Goal: Obtain resource: Download file/media

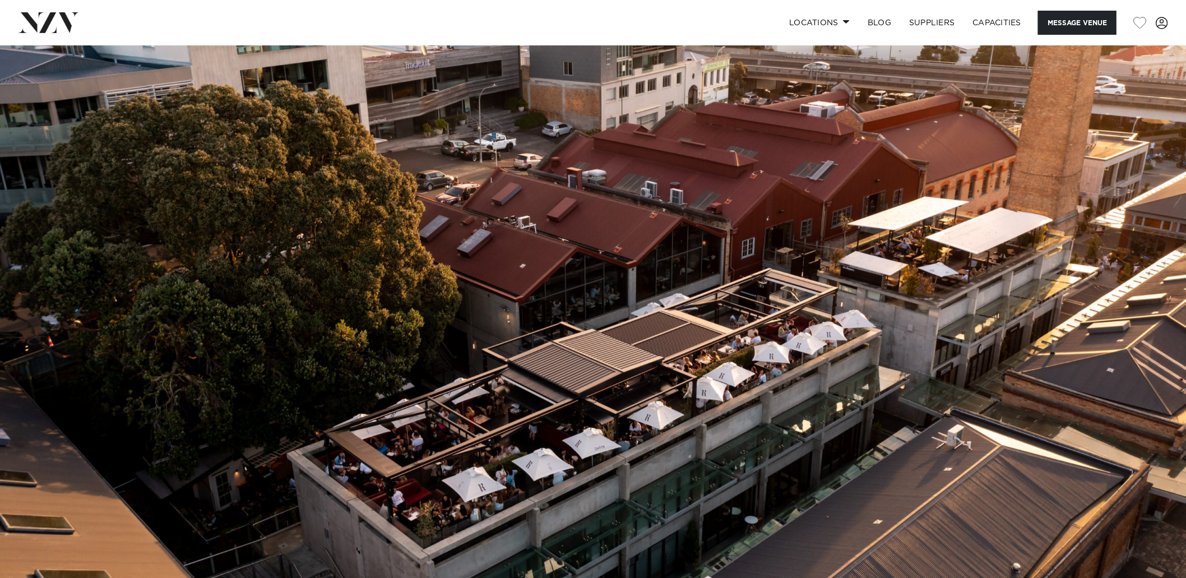
click at [931, 272] on img at bounding box center [593, 323] width 1186 height 556
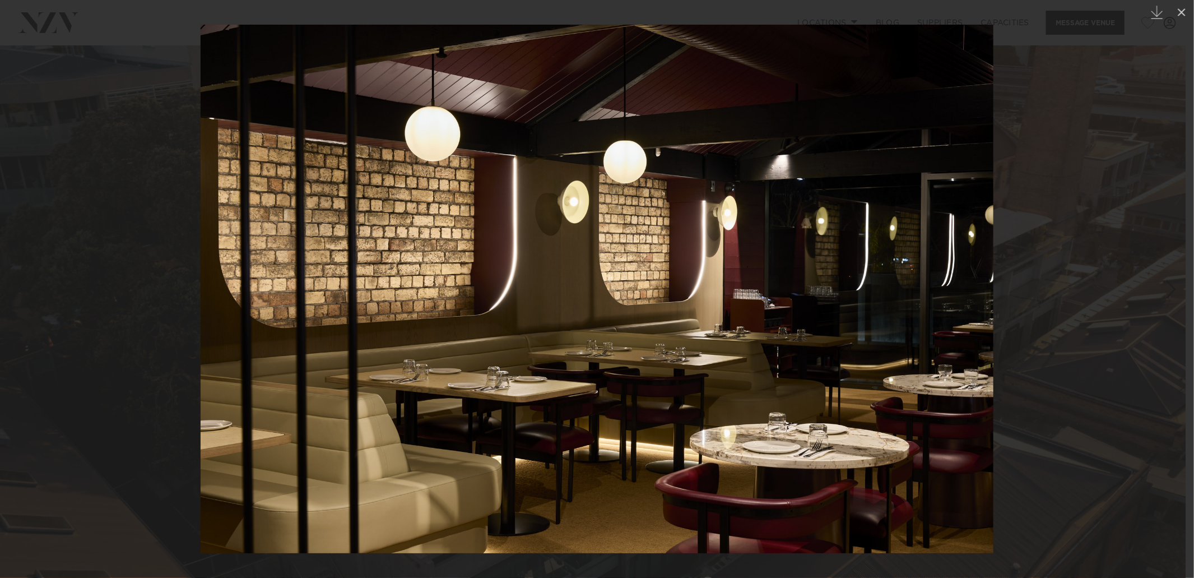
click at [961, 327] on img at bounding box center [597, 289] width 793 height 528
click at [1039, 307] on div at bounding box center [597, 289] width 1194 height 578
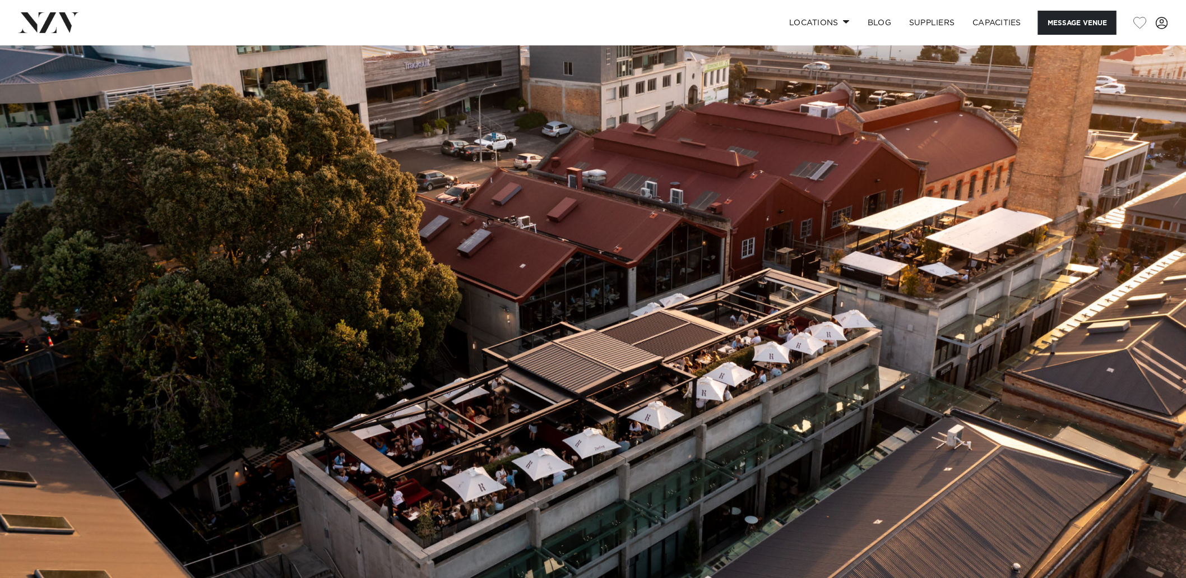
click at [1107, 301] on img at bounding box center [593, 323] width 1186 height 556
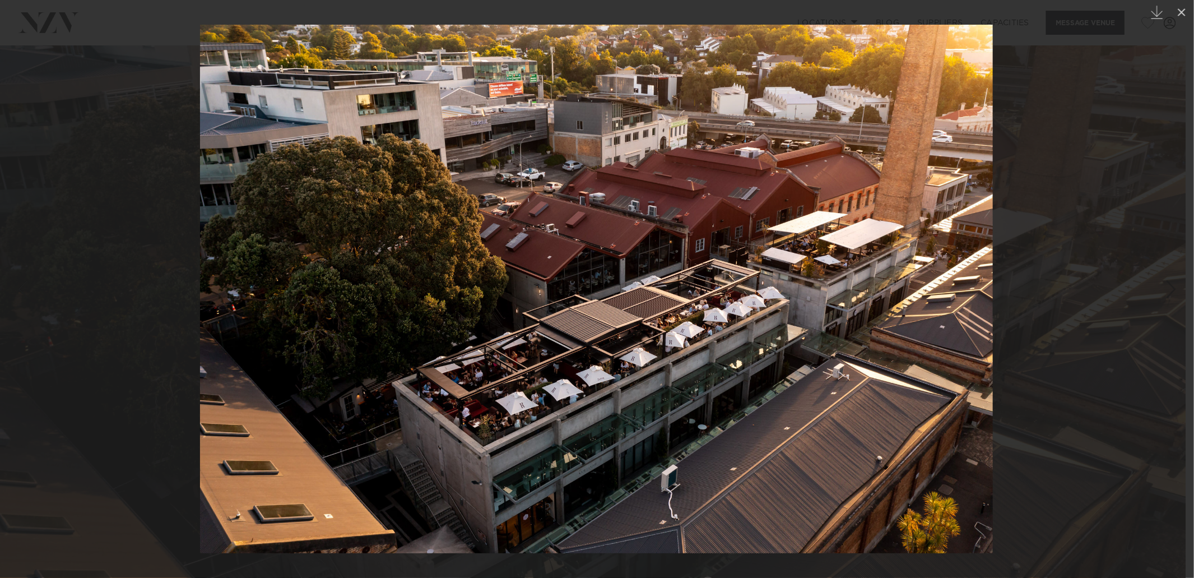
click at [1107, 301] on div at bounding box center [597, 289] width 1194 height 578
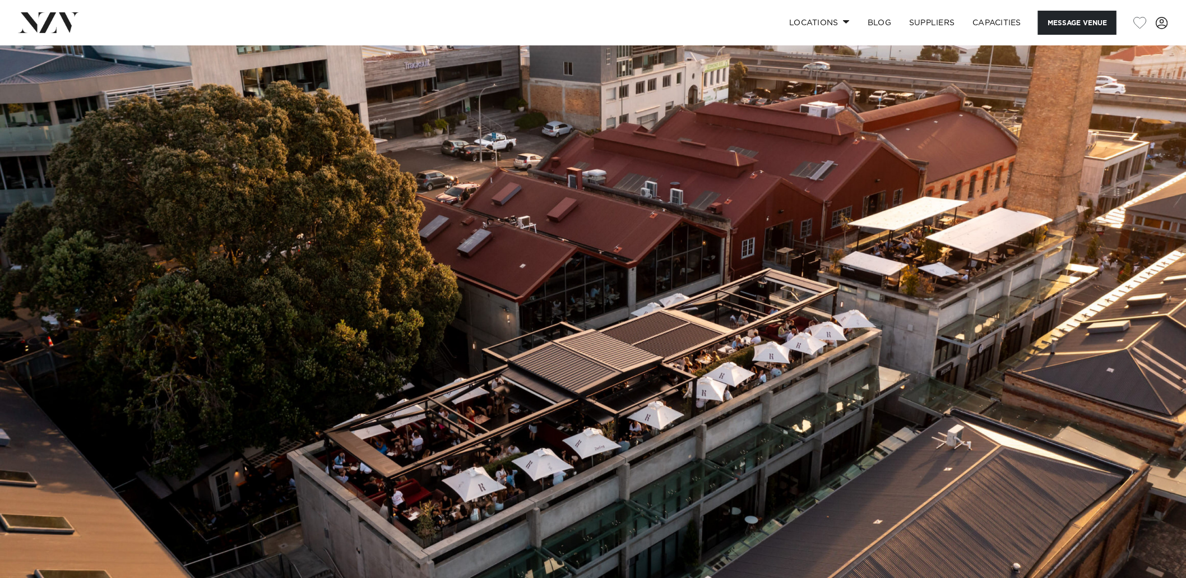
click at [1108, 302] on img at bounding box center [593, 323] width 1186 height 556
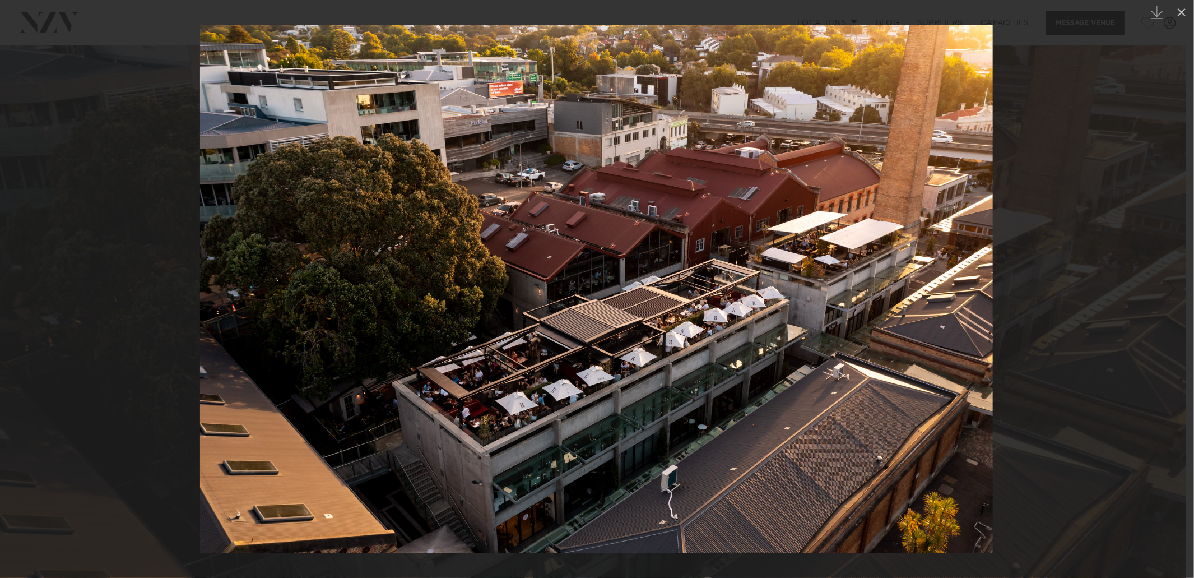
click at [1108, 302] on div at bounding box center [597, 289] width 1194 height 578
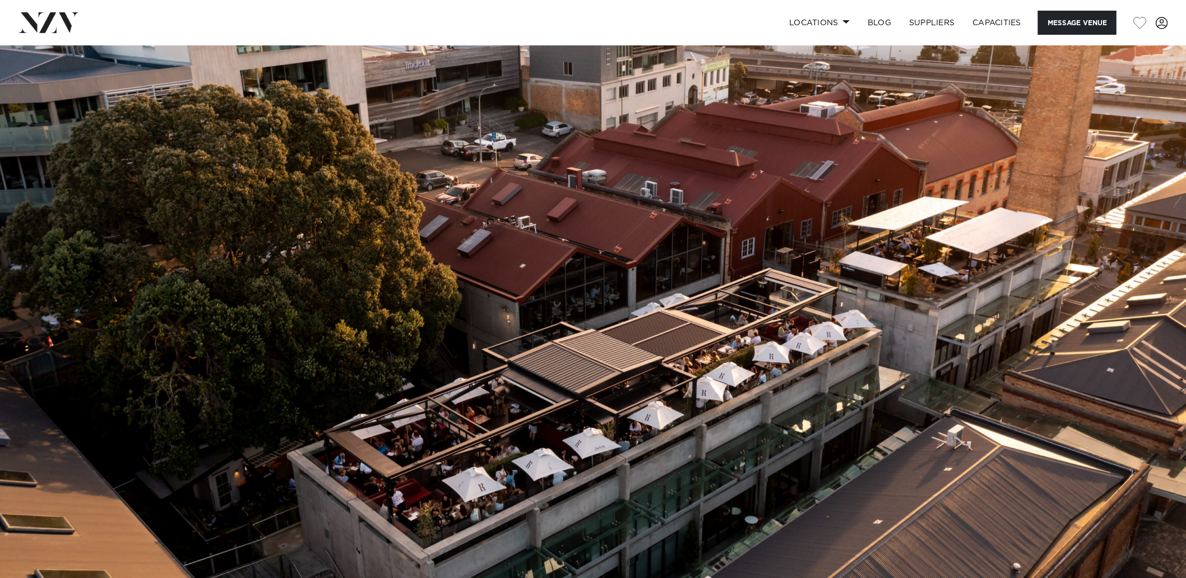
click at [1108, 302] on img at bounding box center [593, 323] width 1186 height 556
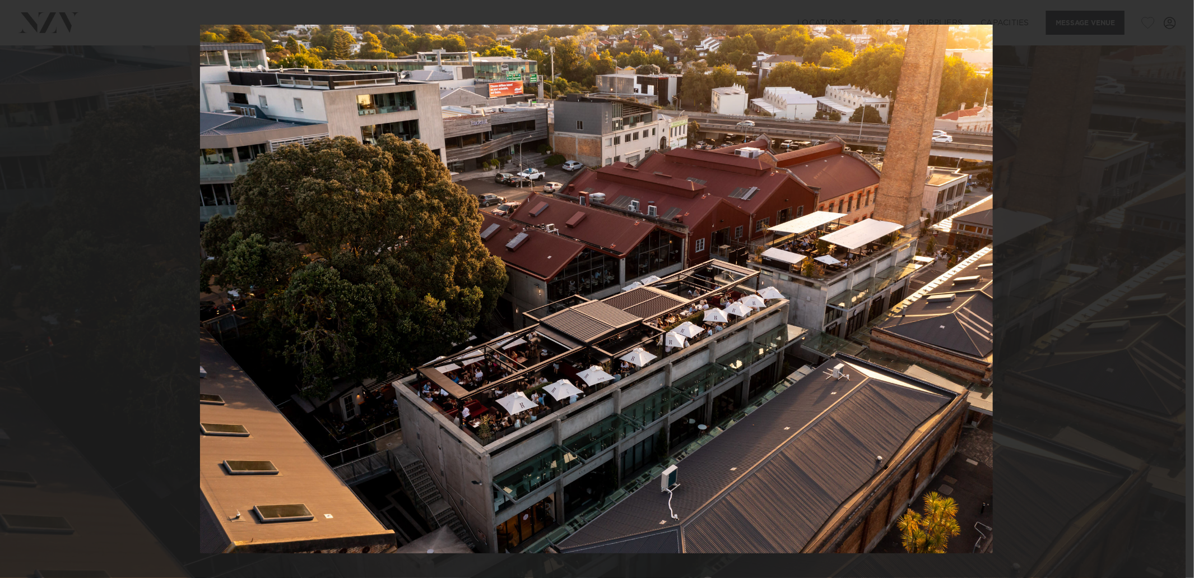
click at [1178, 14] on div "1 / 27 Created with Sketch." at bounding box center [597, 289] width 1194 height 578
click at [1183, 13] on icon at bounding box center [1182, 12] width 8 height 8
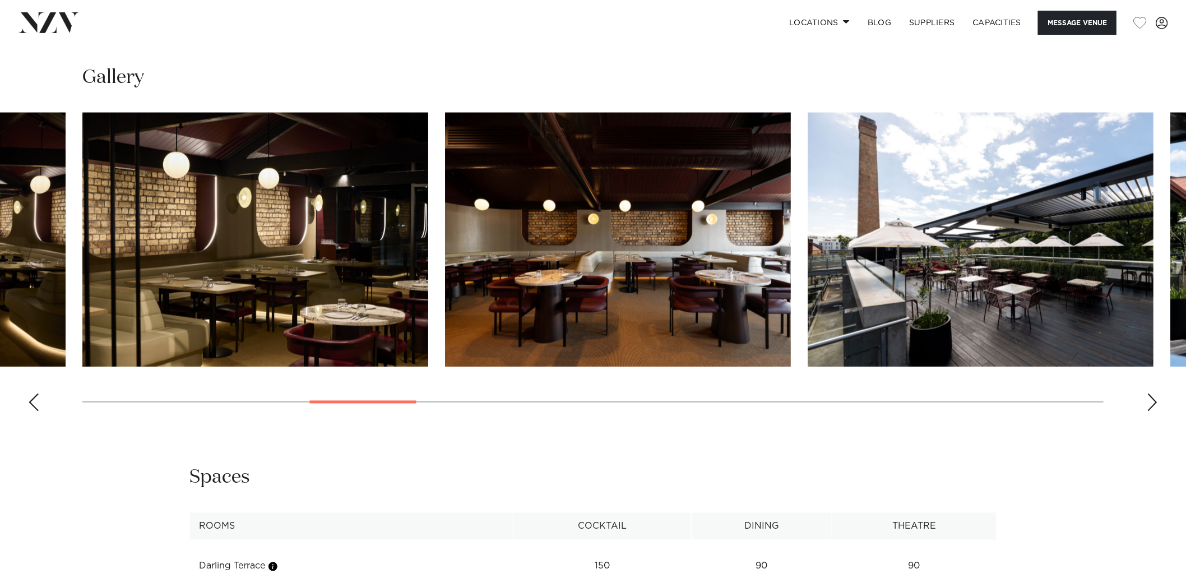
scroll to position [1120, 0]
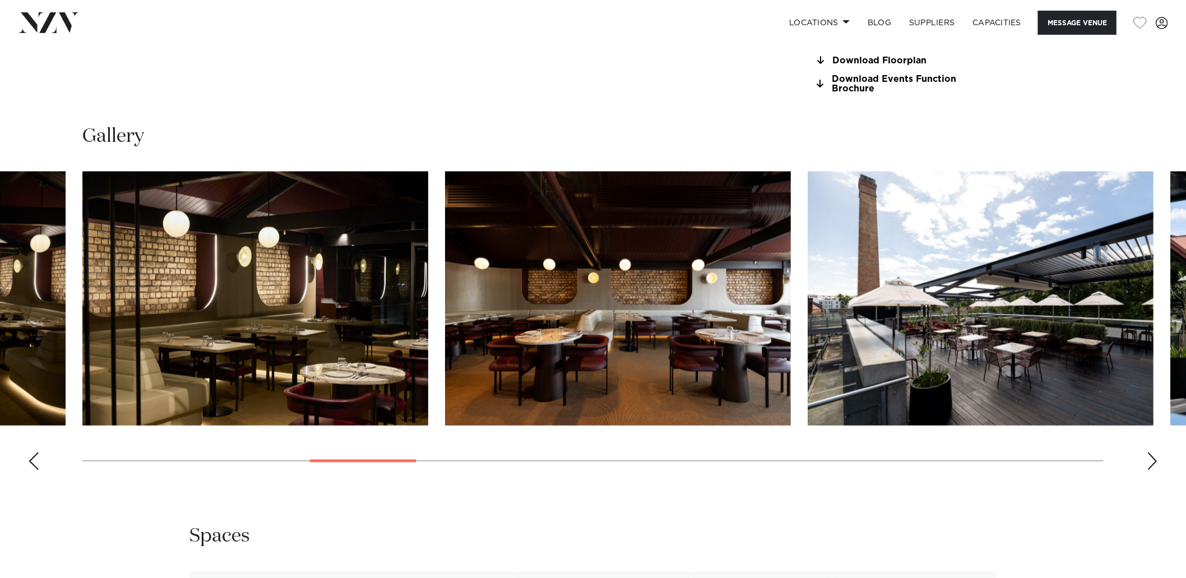
click at [1155, 457] on div "Next slide" at bounding box center [1151, 461] width 11 height 18
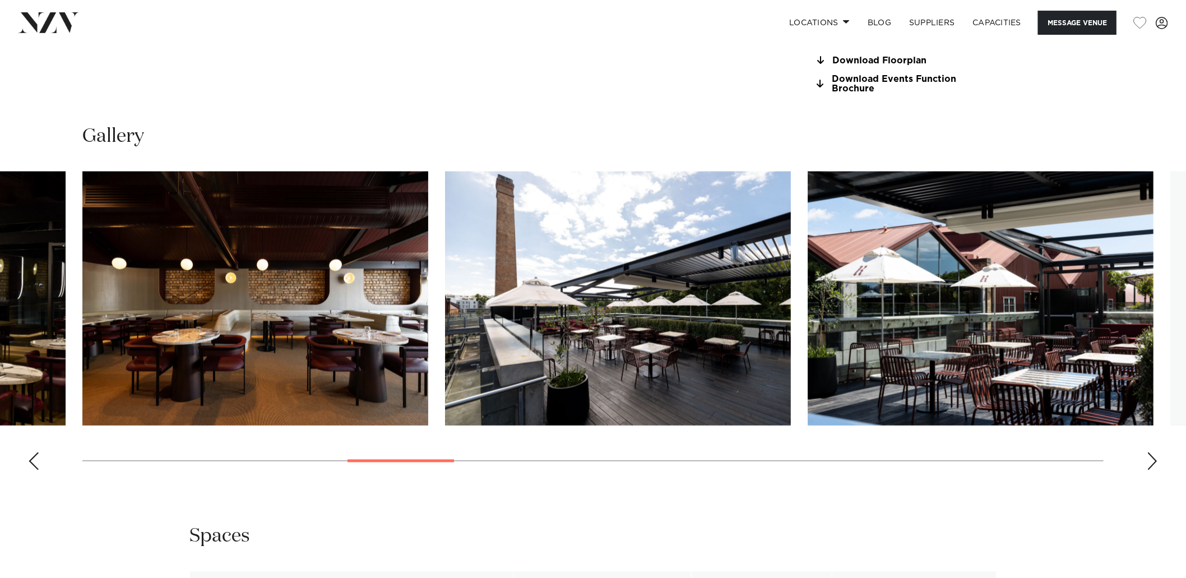
click at [1155, 457] on div "Next slide" at bounding box center [1151, 461] width 11 height 18
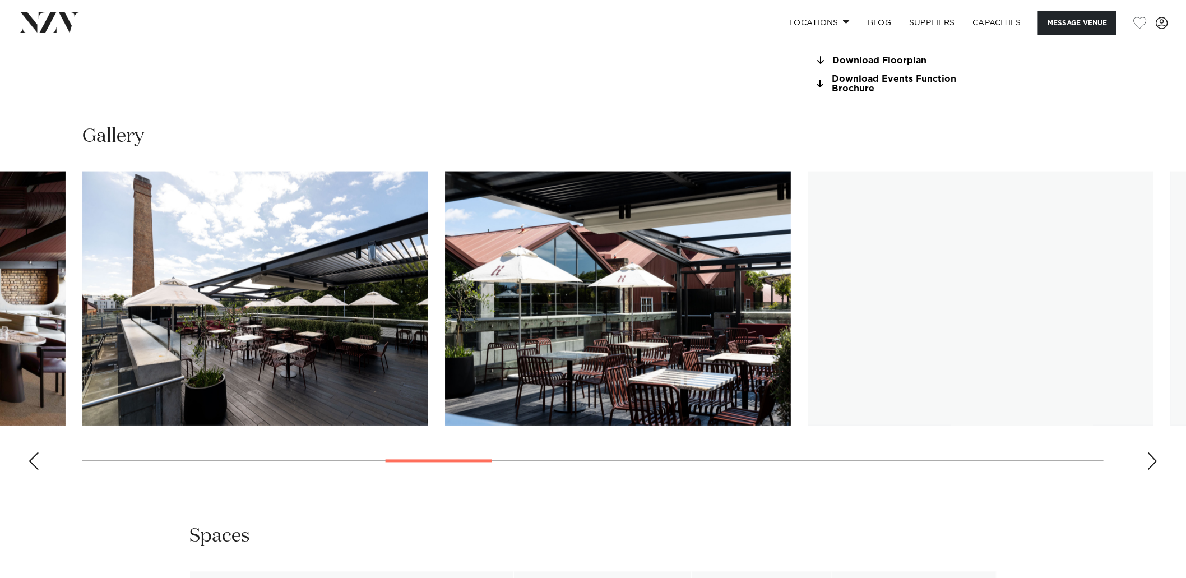
click at [1155, 457] on div "Next slide" at bounding box center [1151, 461] width 11 height 18
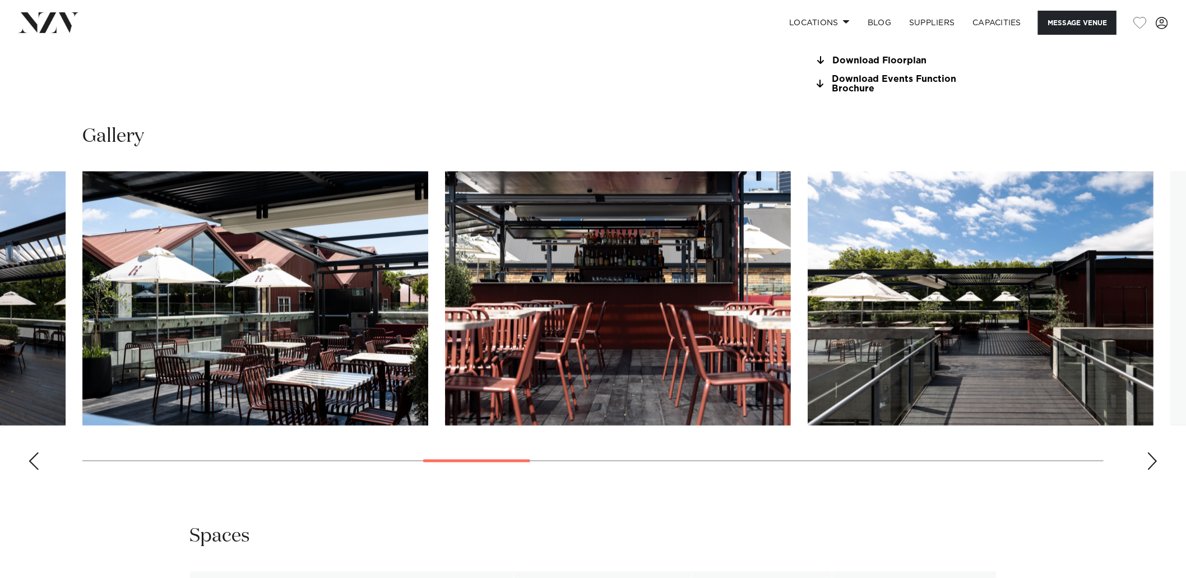
click at [1155, 457] on div "Next slide" at bounding box center [1151, 461] width 11 height 18
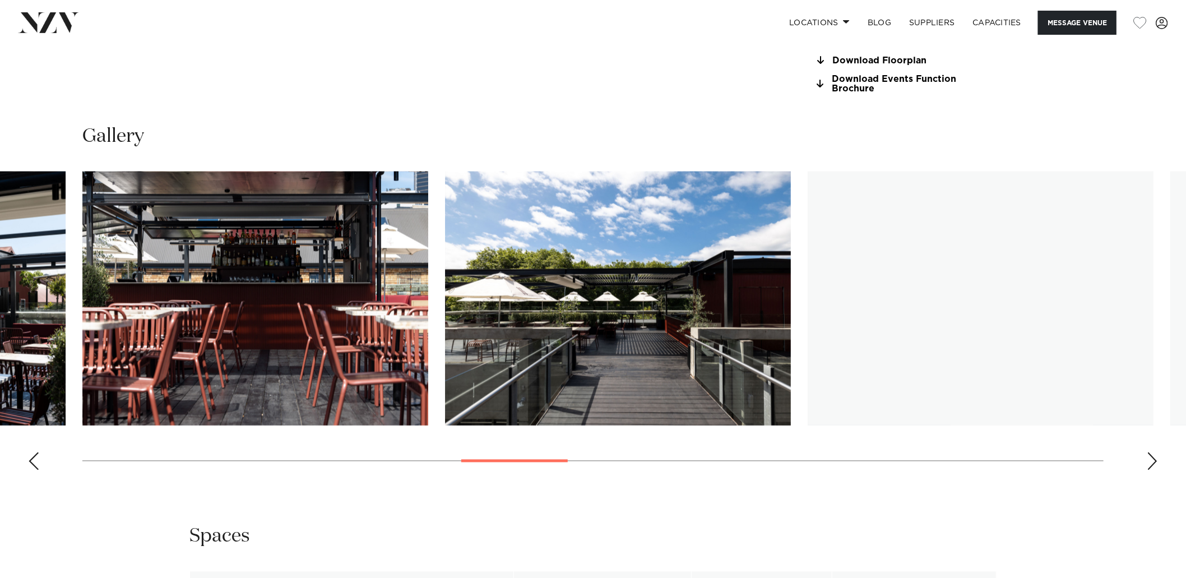
click at [1155, 457] on div "Next slide" at bounding box center [1151, 461] width 11 height 18
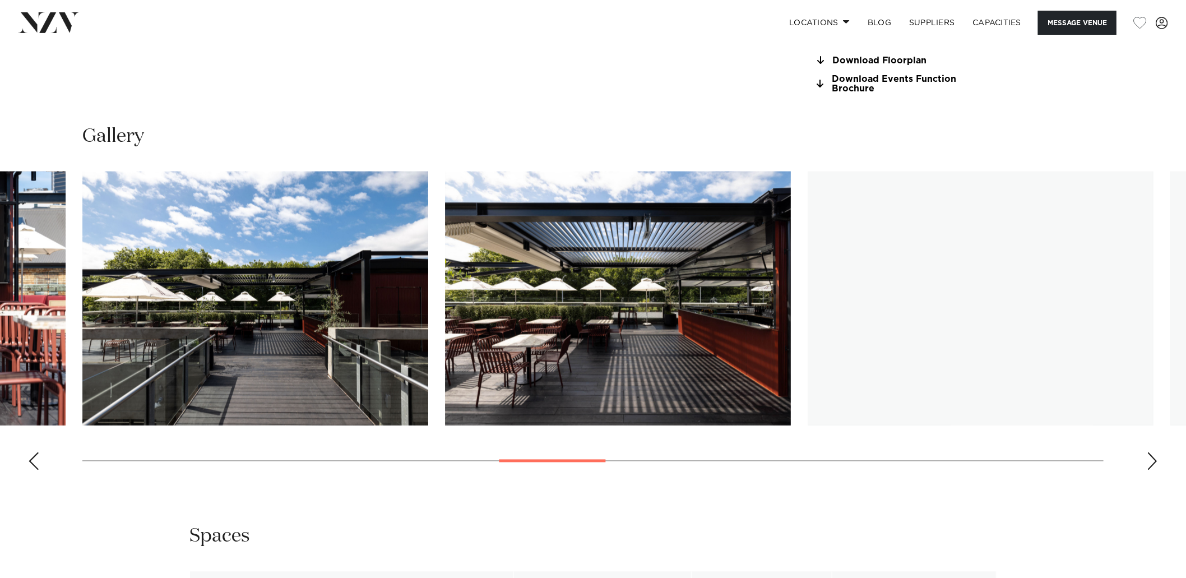
click at [1155, 457] on div "Next slide" at bounding box center [1151, 461] width 11 height 18
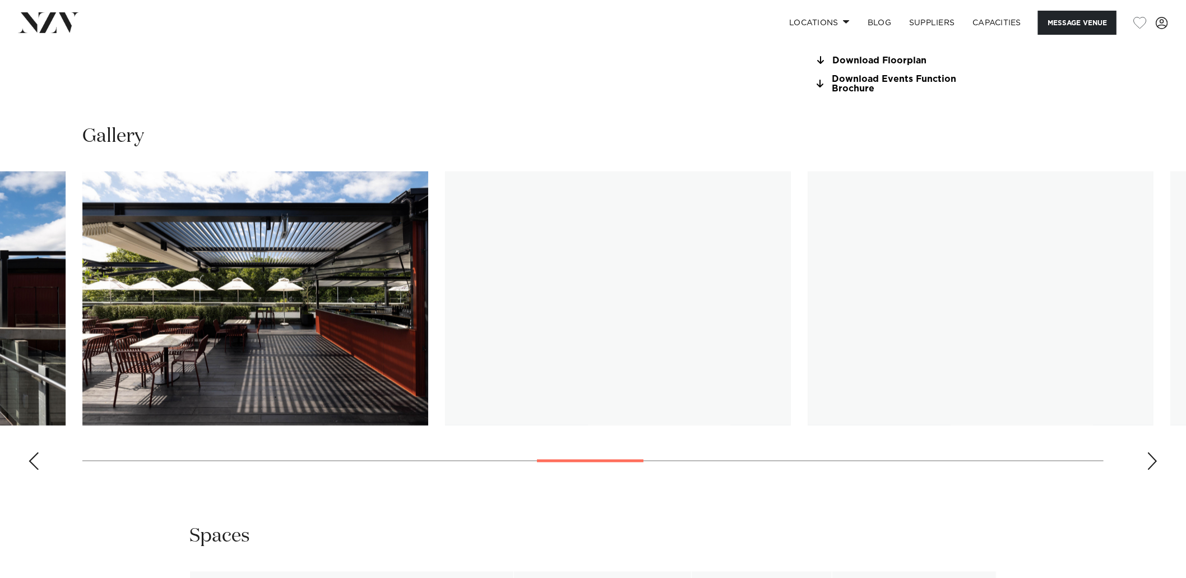
click at [1155, 457] on div "Next slide" at bounding box center [1151, 461] width 11 height 18
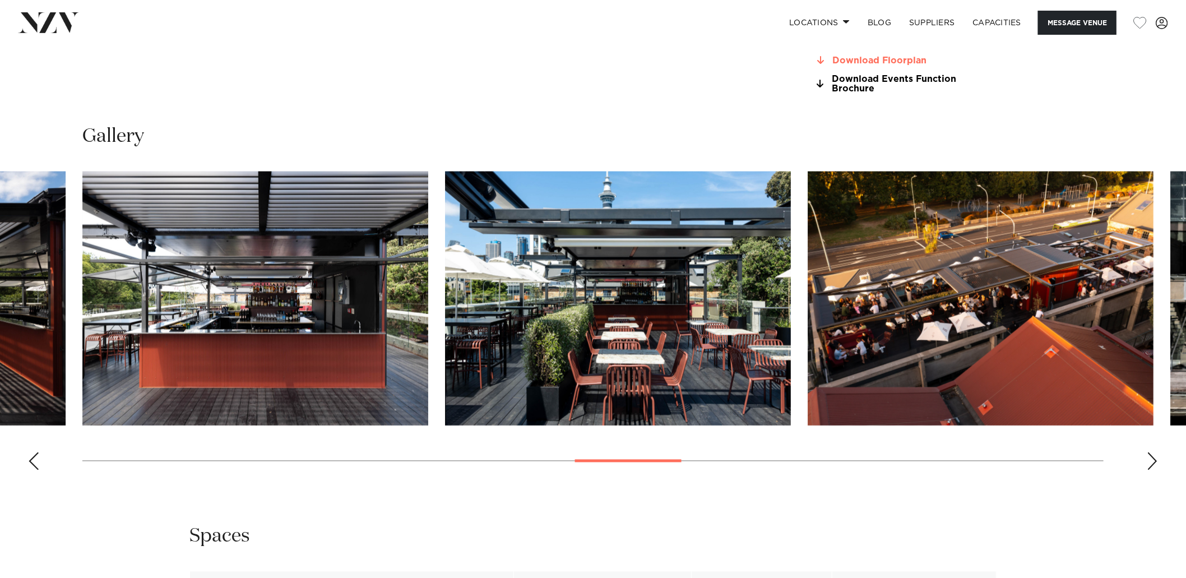
click at [867, 62] on link "Download Floorplan" at bounding box center [904, 60] width 183 height 10
click at [862, 83] on link "Download Events Function Brochure" at bounding box center [904, 84] width 183 height 19
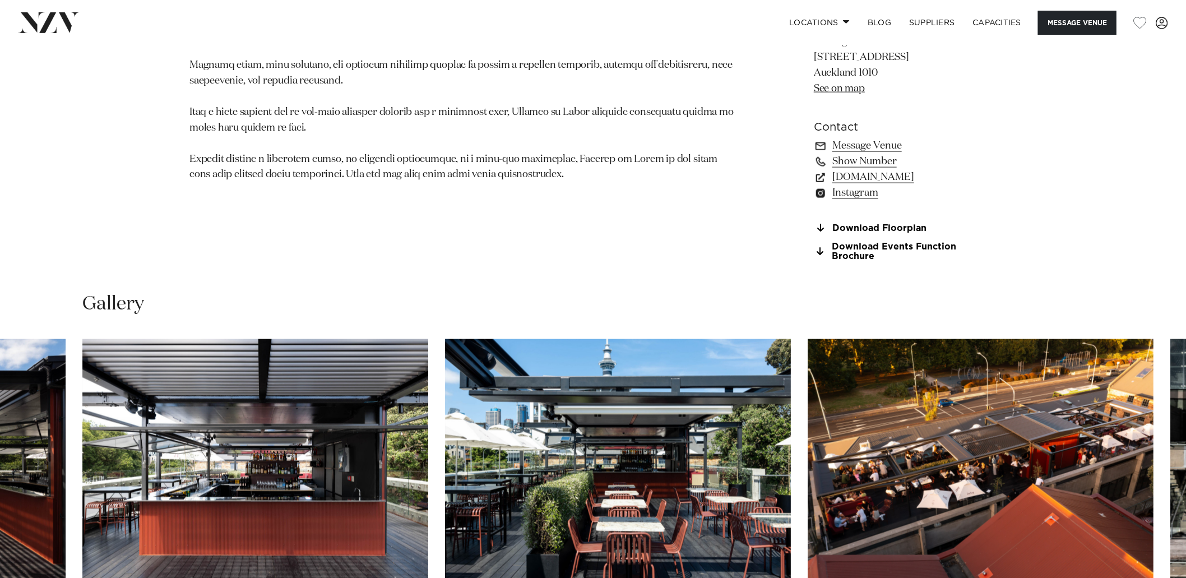
scroll to position [840, 0]
